Goal: Information Seeking & Learning: Learn about a topic

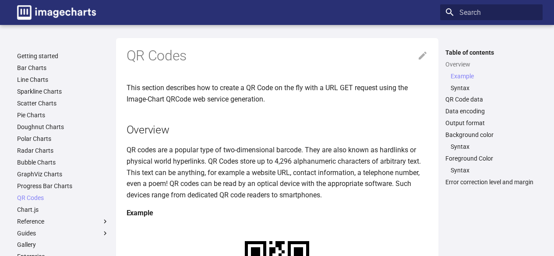
scroll to position [219, 0]
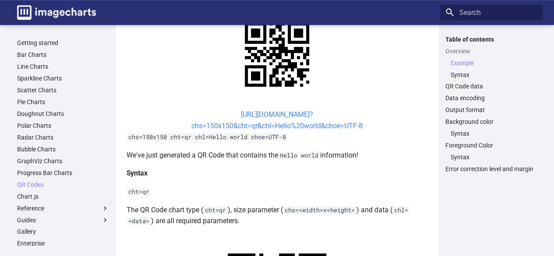
click at [275, 116] on link "https://image-charts.com/chart? chs=150x150&cht=qr&chl=Hello%20world&choe=UTF-8" at bounding box center [276, 120] width 171 height 20
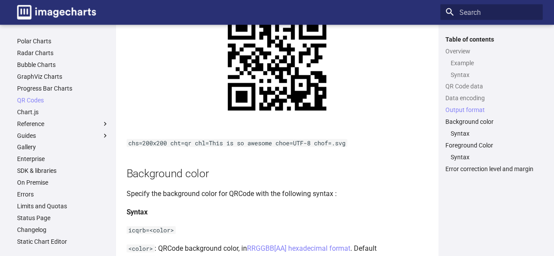
scroll to position [924, 0]
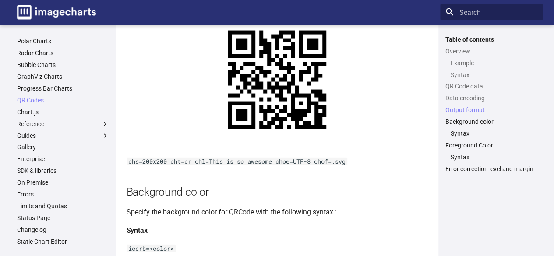
click at [208, 166] on code "chs=200x200 cht=qr chl=This is so awesome choe=UTF-8 chof=.svg" at bounding box center [237, 162] width 221 height 8
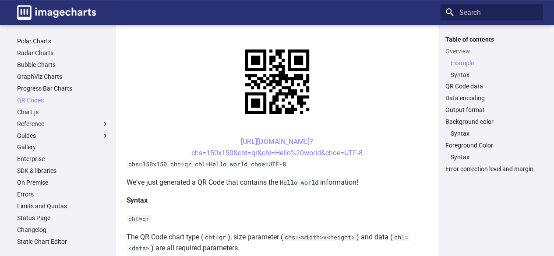
scroll to position [219, 0]
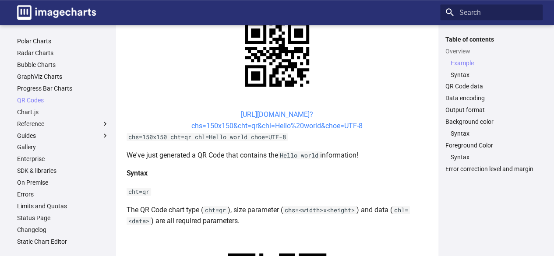
click at [269, 116] on link "https://image-charts.com/chart? chs=150x150&cht=qr&chl=Hello%20world&choe=UTF-8" at bounding box center [276, 120] width 171 height 20
click at [138, 195] on code "cht=qr" at bounding box center [139, 192] width 25 height 8
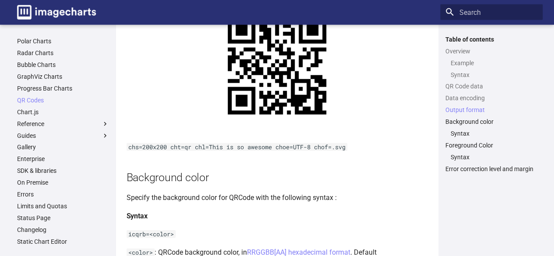
scroll to position [920, 0]
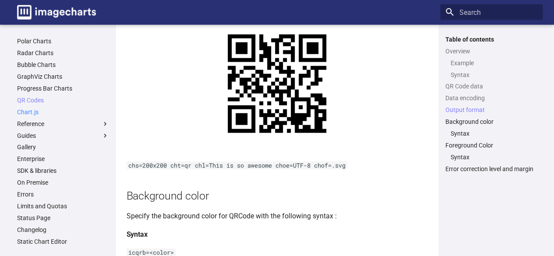
click at [35, 111] on link "Chart.js" at bounding box center [63, 112] width 92 height 8
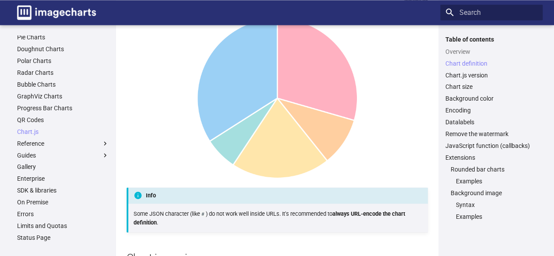
scroll to position [85, 0]
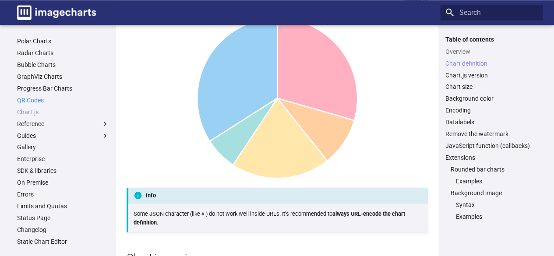
click at [32, 101] on link "QR Codes" at bounding box center [63, 100] width 92 height 8
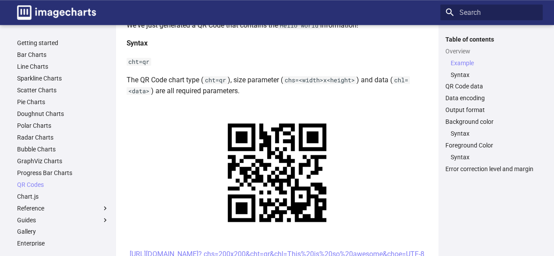
scroll to position [263, 0]
